Goal: Find specific page/section: Find specific page/section

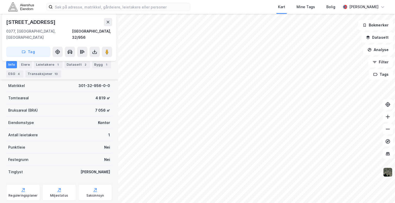
scroll to position [76, 0]
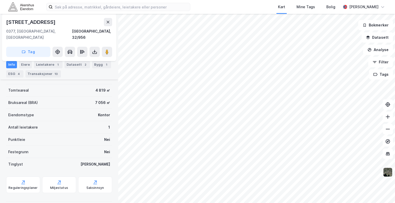
click at [391, 175] on img at bounding box center [388, 173] width 10 height 10
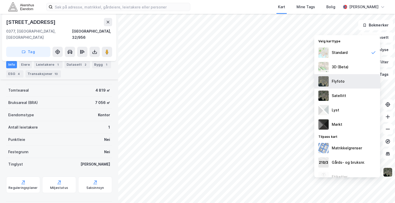
click at [341, 83] on div "Flyfoto" at bounding box center [338, 81] width 13 height 6
